Goal: Task Accomplishment & Management: Manage account settings

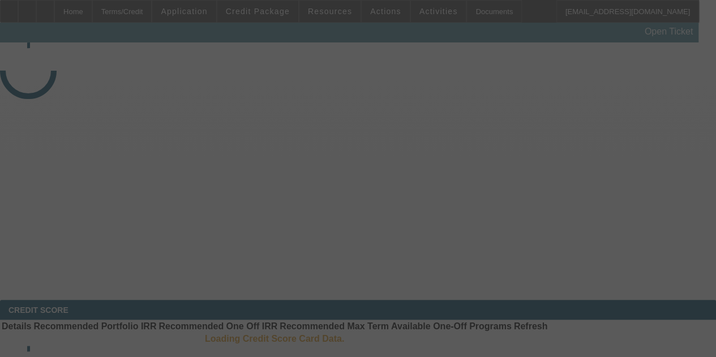
select select "4"
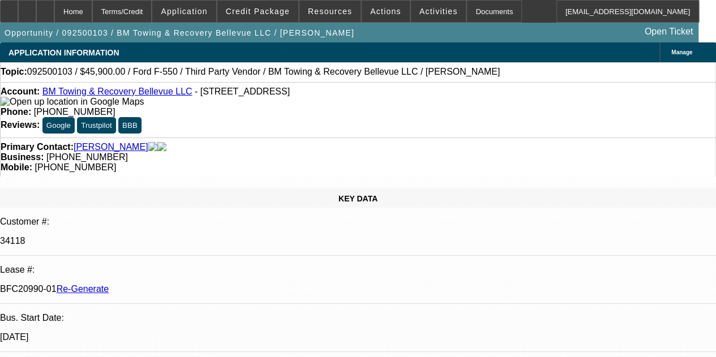
select select "0.15"
select select "2"
select select "0.1"
select select "4"
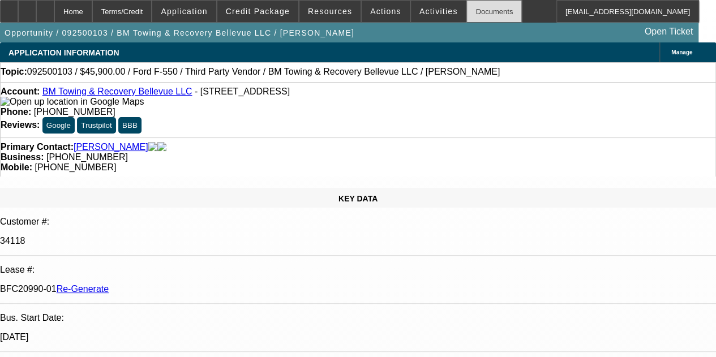
click at [475, 11] on div "Documents" at bounding box center [493, 11] width 55 height 23
click at [419, 8] on span "Activities" at bounding box center [438, 11] width 38 height 9
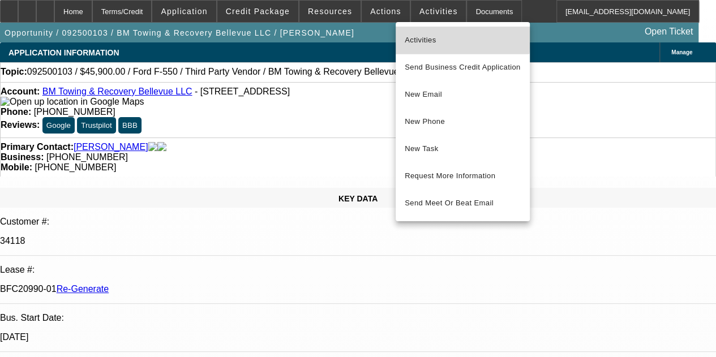
click at [421, 33] on span "Activities" at bounding box center [462, 40] width 116 height 14
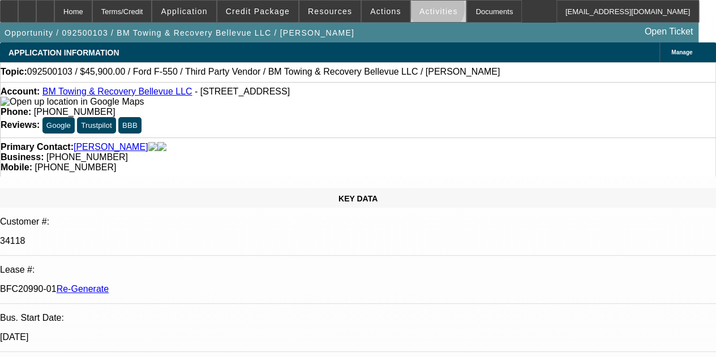
click at [421, 10] on span "Activities" at bounding box center [438, 11] width 38 height 9
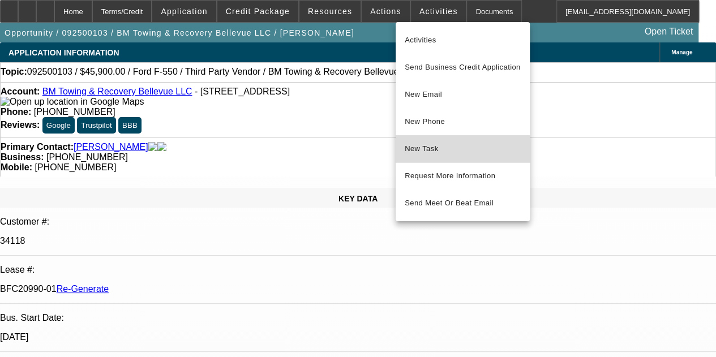
click at [423, 152] on span "New Task" at bounding box center [462, 149] width 116 height 14
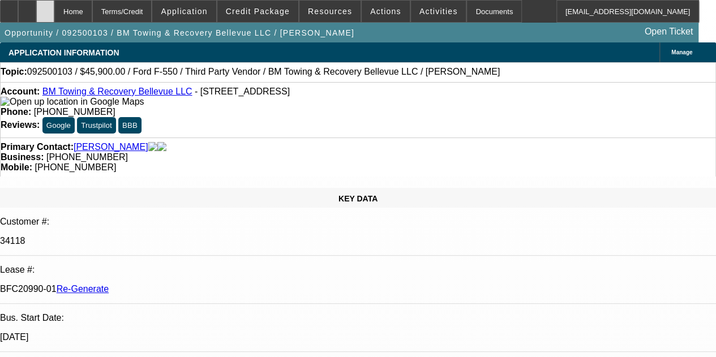
click at [45, 7] on icon at bounding box center [45, 7] width 0 height 0
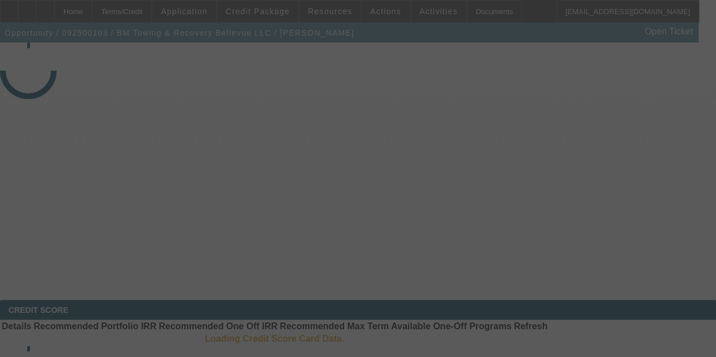
select select "4"
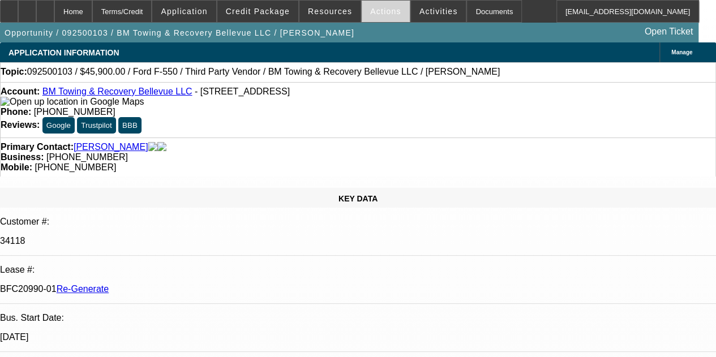
select select "0.15"
select select "2"
select select "0.1"
select select "4"
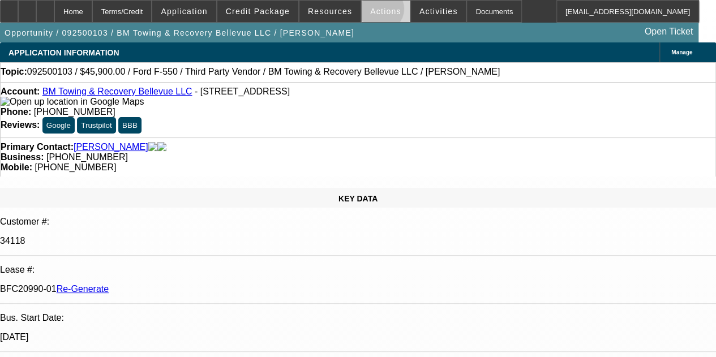
click at [372, 11] on span "Actions" at bounding box center [385, 11] width 31 height 9
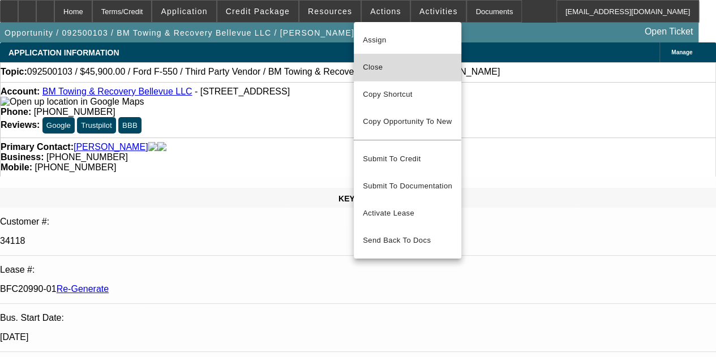
click at [373, 65] on span "Close" at bounding box center [407, 68] width 89 height 14
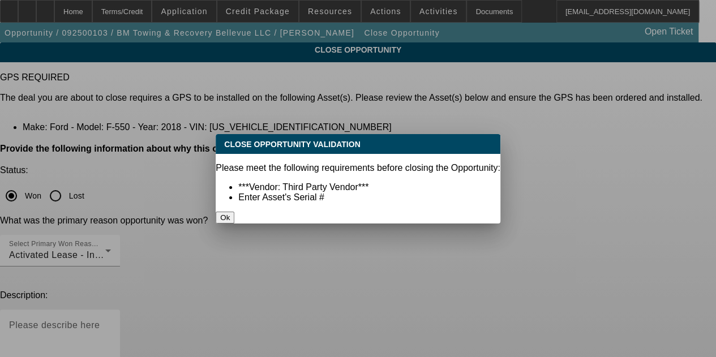
click at [234, 212] on button "Ok" at bounding box center [225, 218] width 19 height 12
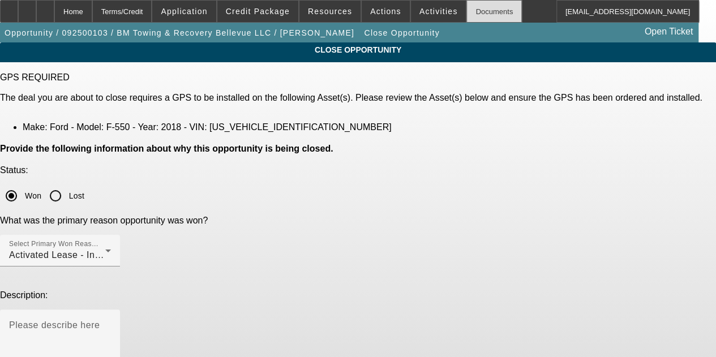
click at [467, 11] on div "Documents" at bounding box center [493, 11] width 55 height 23
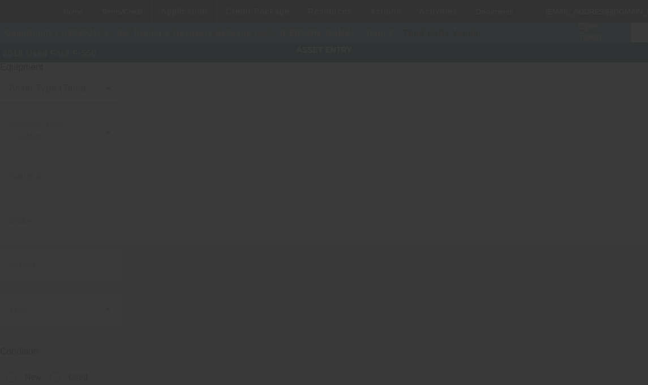
type input "1FDUF5HY6JDA01943"
type input "Ford"
type input "F-550"
radio input "true"
type textarea "with"
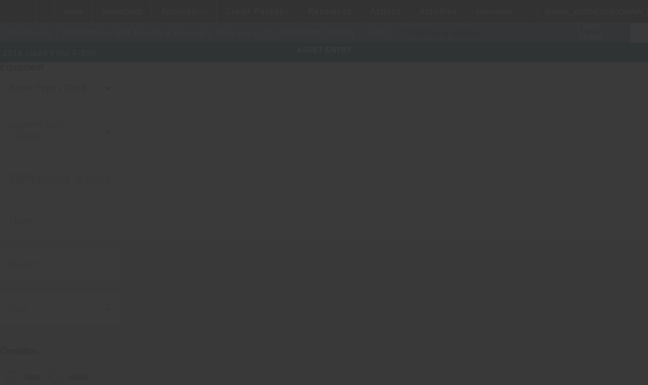
type input "10424 NE 125th Place"
type input "Kirkland"
type input "98034"
type input "King"
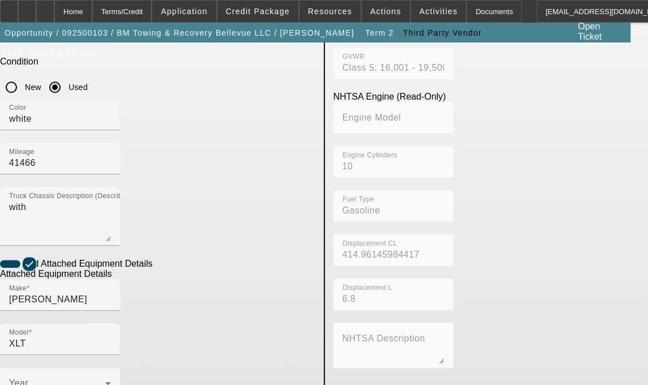
scroll to position [291, 0]
checkbox input "true"
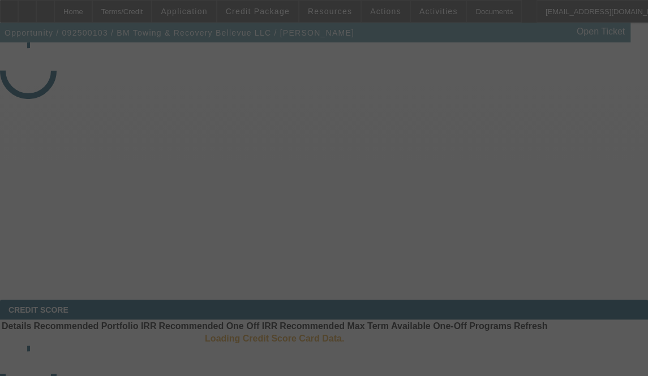
select select "4"
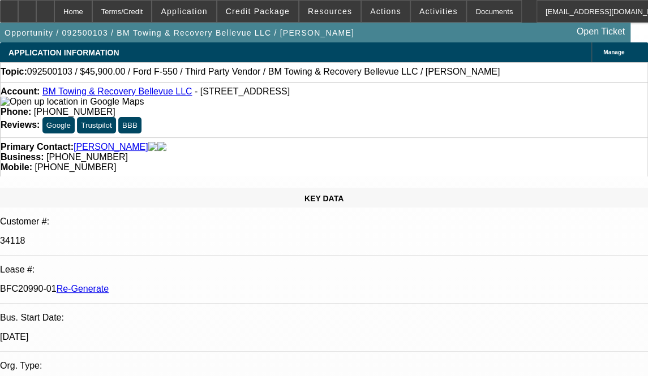
select select "0.15"
select select "2"
select select "0.1"
select select "4"
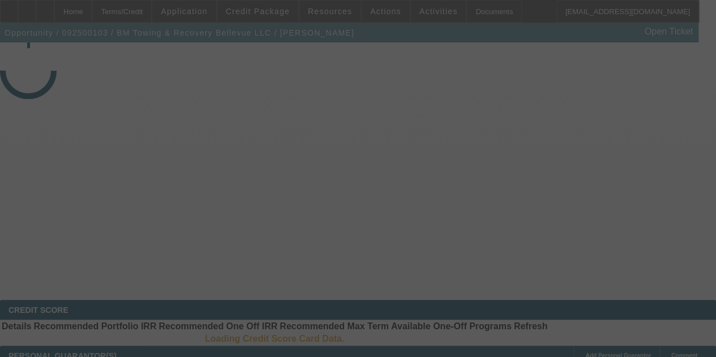
select select "4"
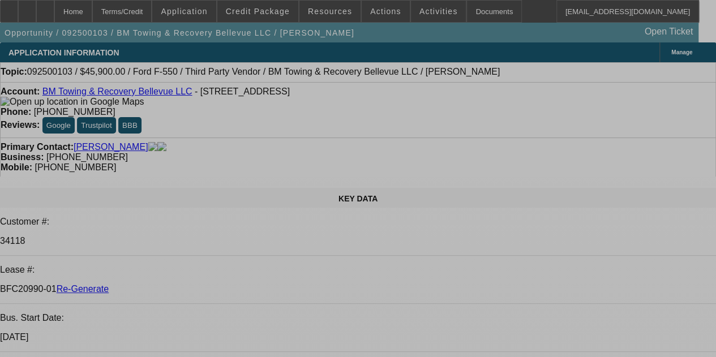
select select "0.15"
select select "2"
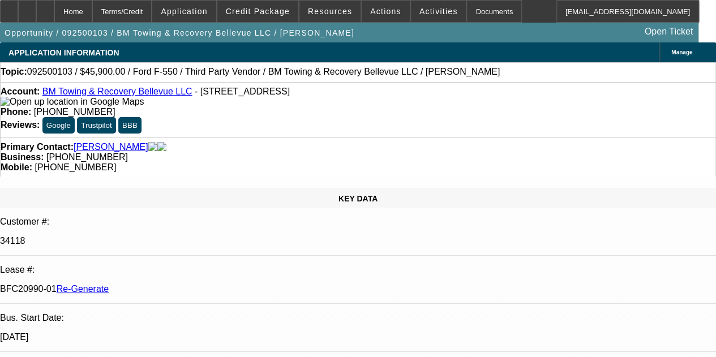
select select "2"
select select "0.1"
select select "4"
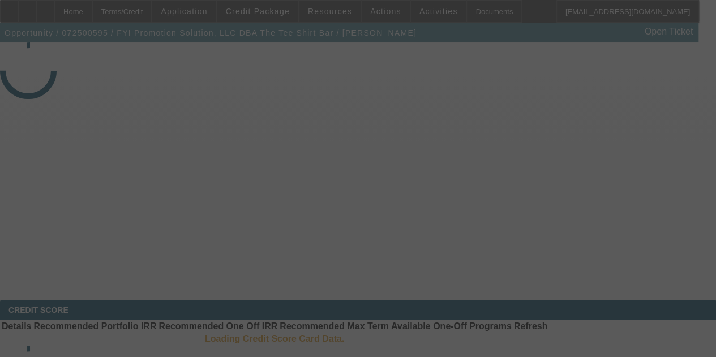
select select "3"
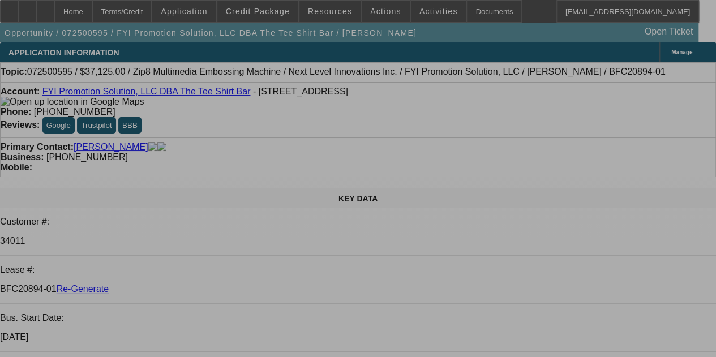
select select "0"
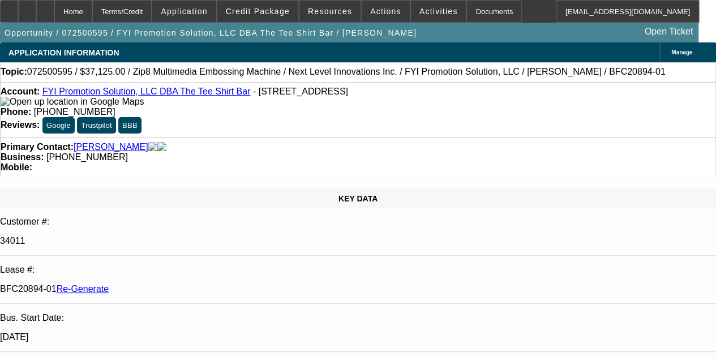
select select "0"
select select "6"
click at [471, 12] on div "Documents" at bounding box center [493, 11] width 55 height 23
click at [197, 149] on div "Primary Contact: Mallory, Roger" at bounding box center [358, 147] width 714 height 10
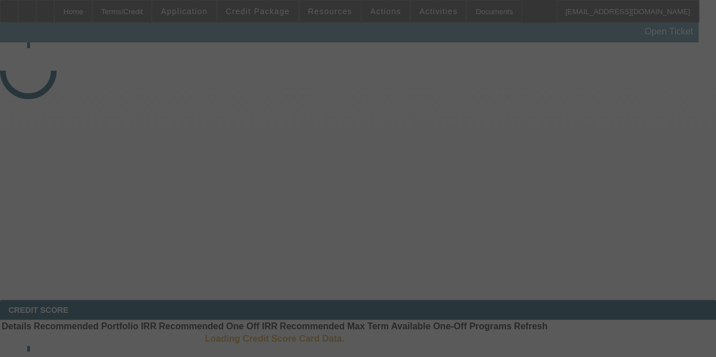
select select "3"
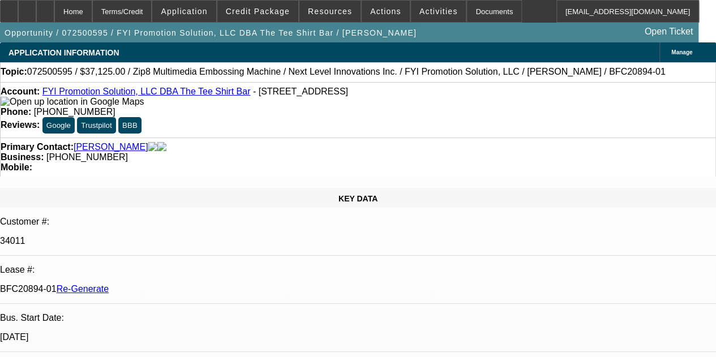
select select "0"
select select "6"
click at [466, 8] on div "Documents" at bounding box center [493, 11] width 55 height 23
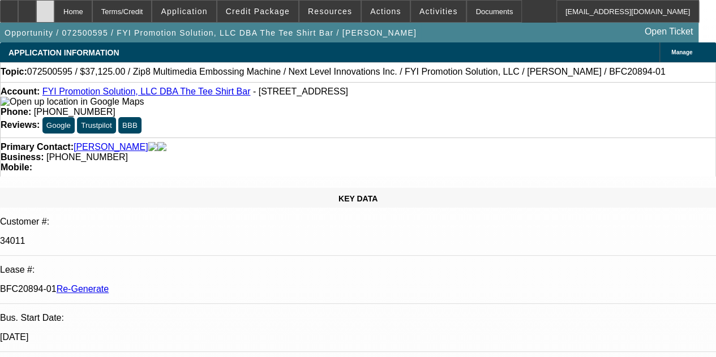
click at [45, 7] on icon at bounding box center [45, 7] width 0 height 0
